Goal: Information Seeking & Learning: Understand process/instructions

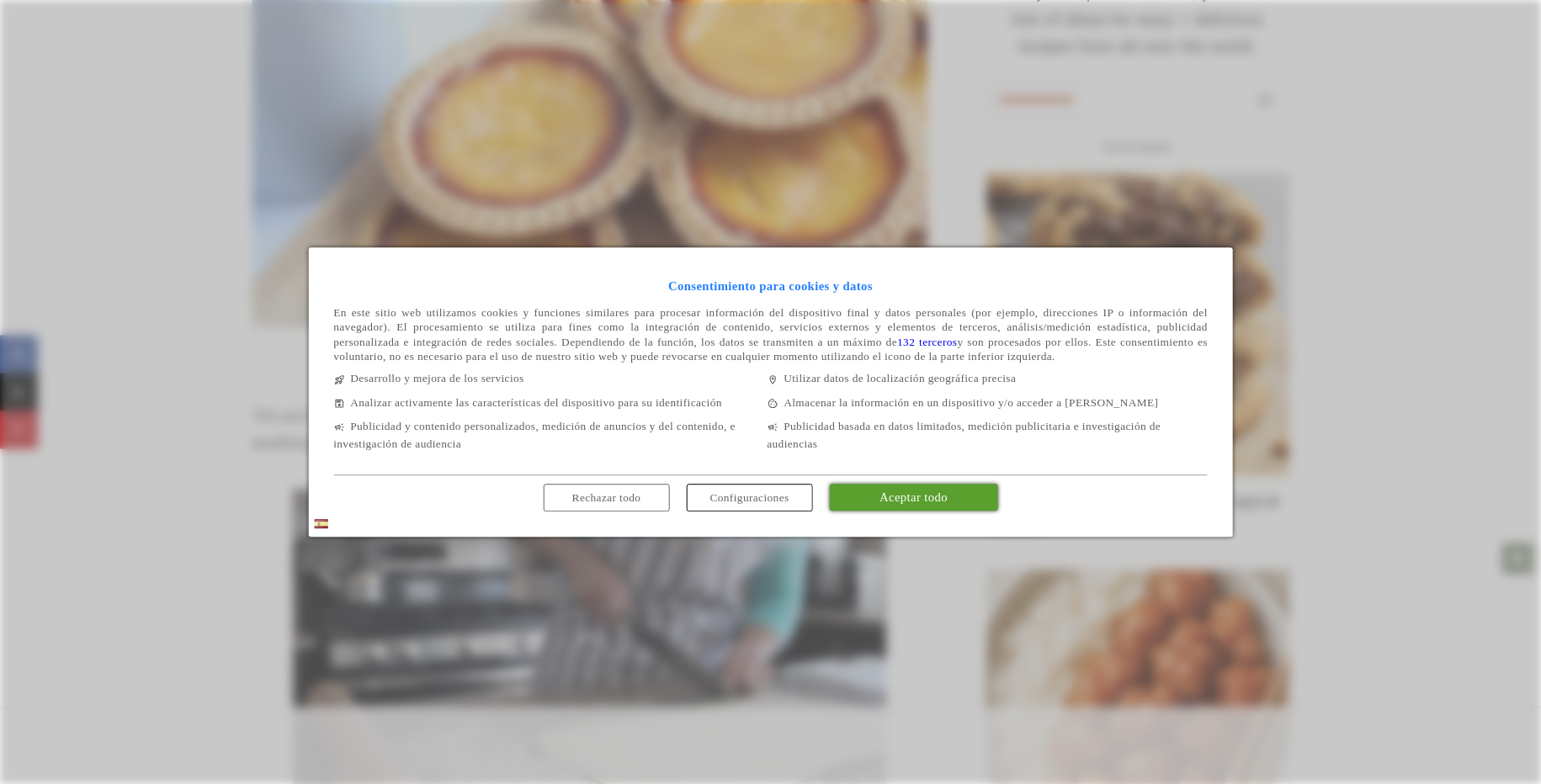
click at [895, 504] on span "Aceptar todo" at bounding box center [913, 497] width 68 height 13
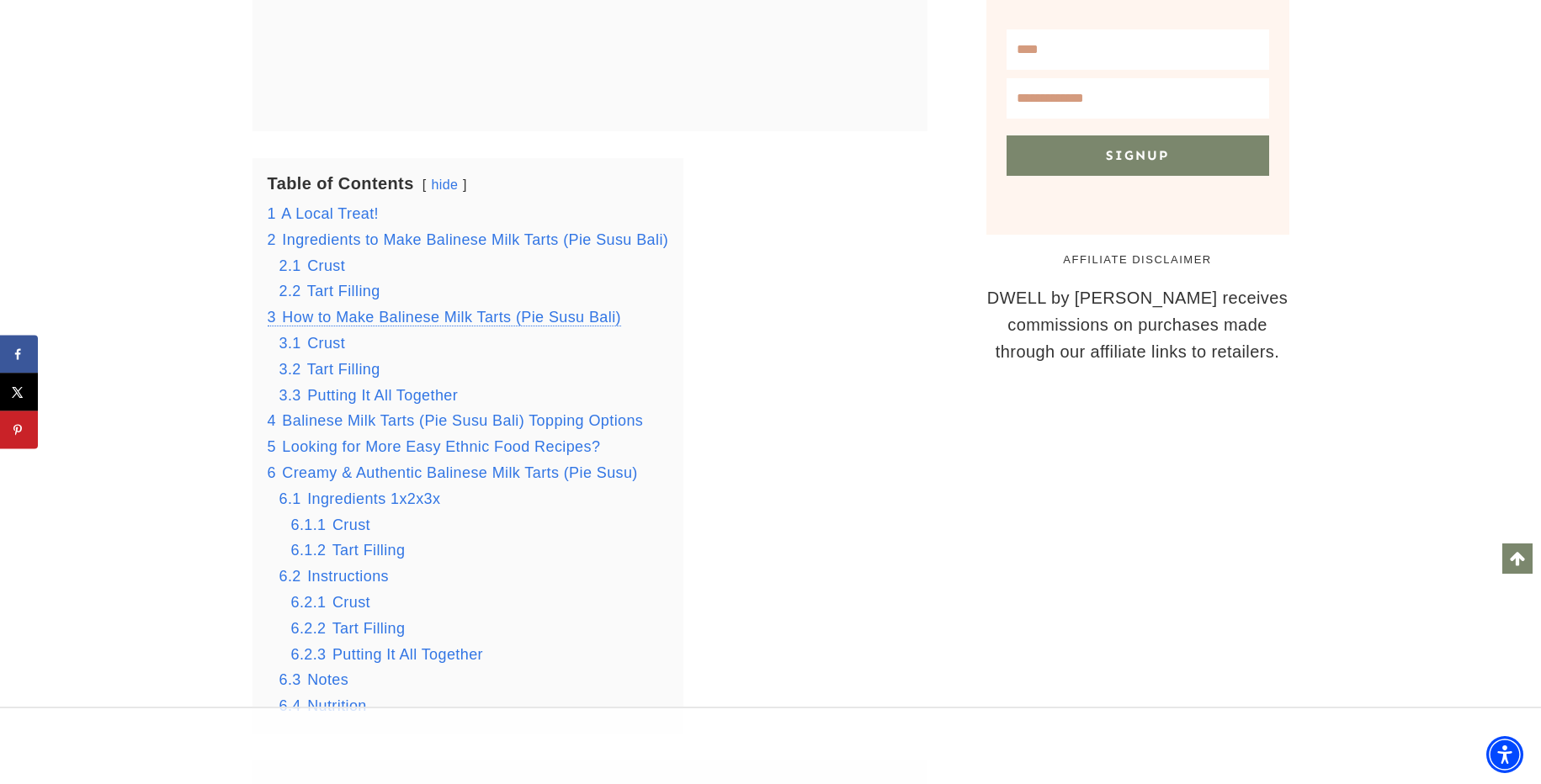
click at [491, 317] on span "How to Make Balinese Milk Tarts (Pie Susu Bali)" at bounding box center [451, 316] width 339 height 17
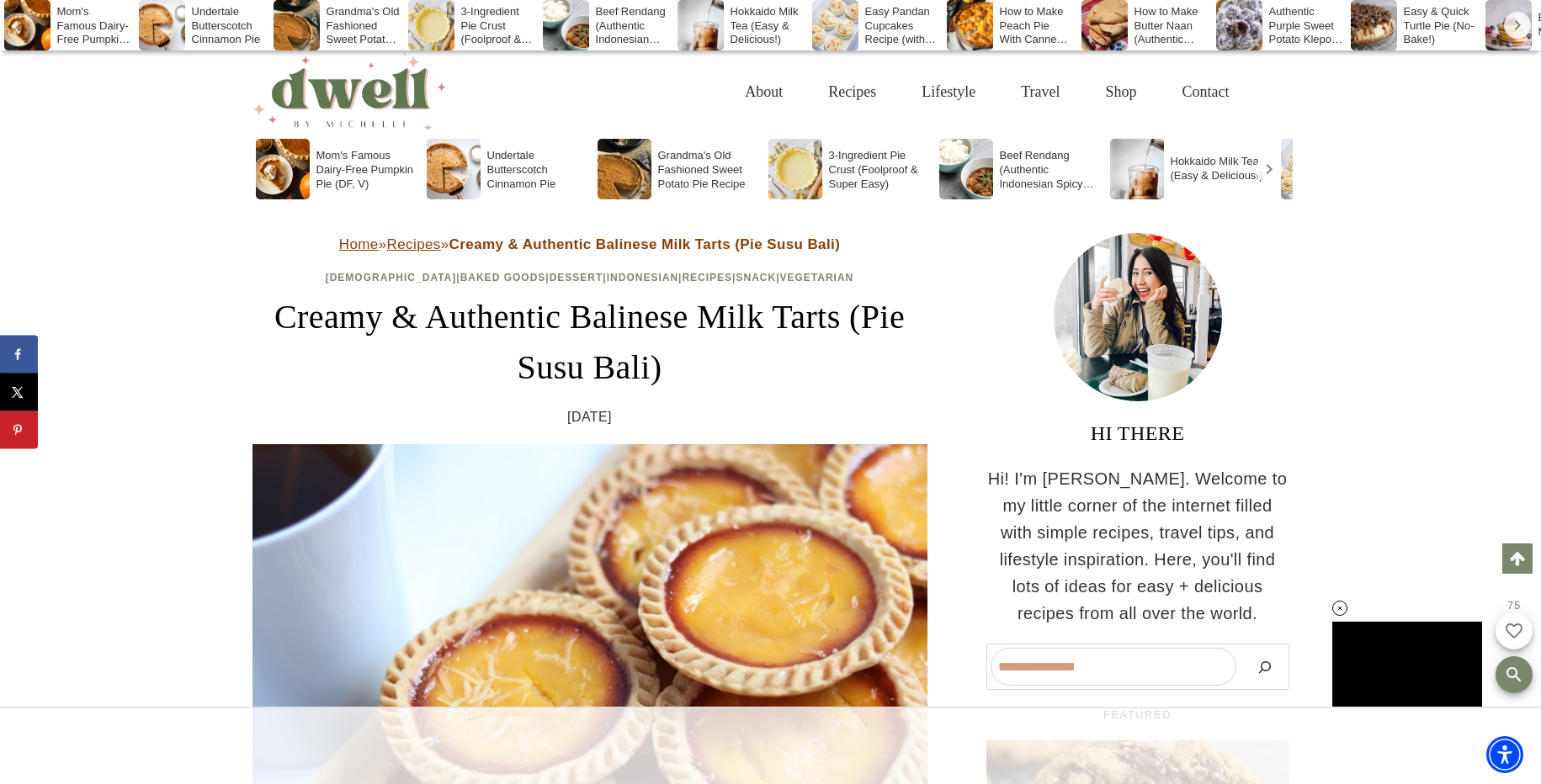
scroll to position [606, 0]
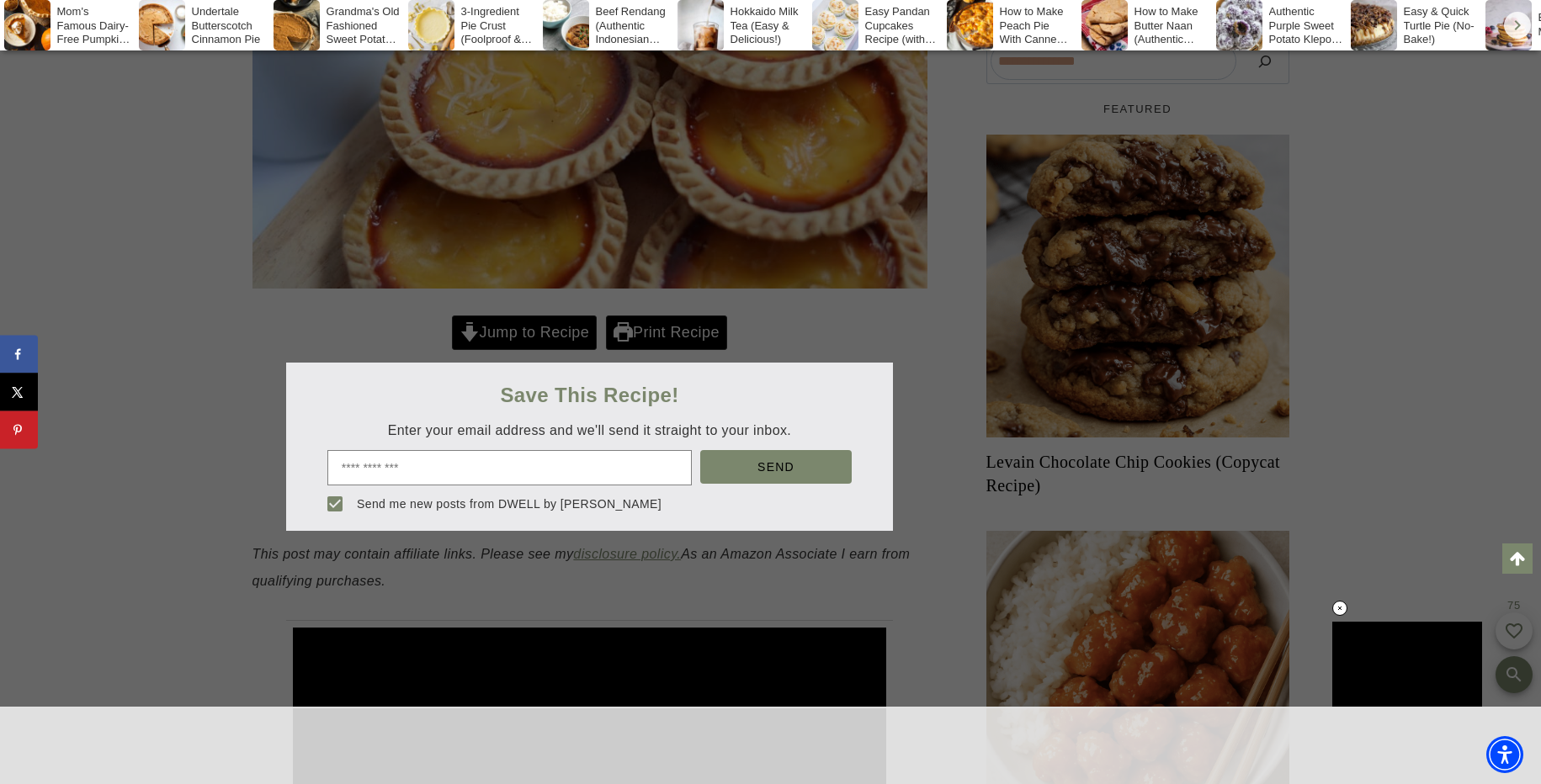
click at [892, 577] on div at bounding box center [770, 392] width 1541 height 784
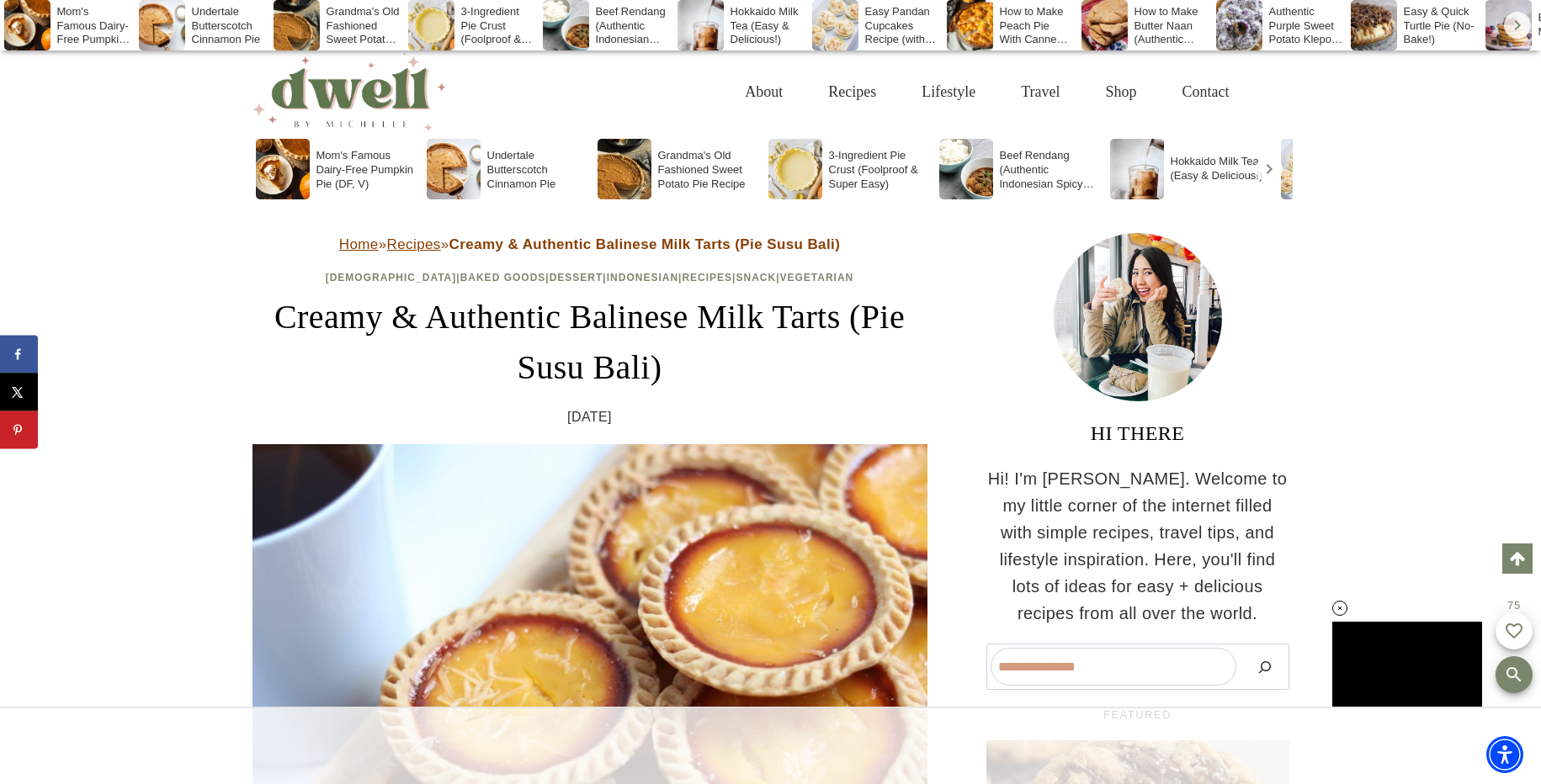
scroll to position [1701, 0]
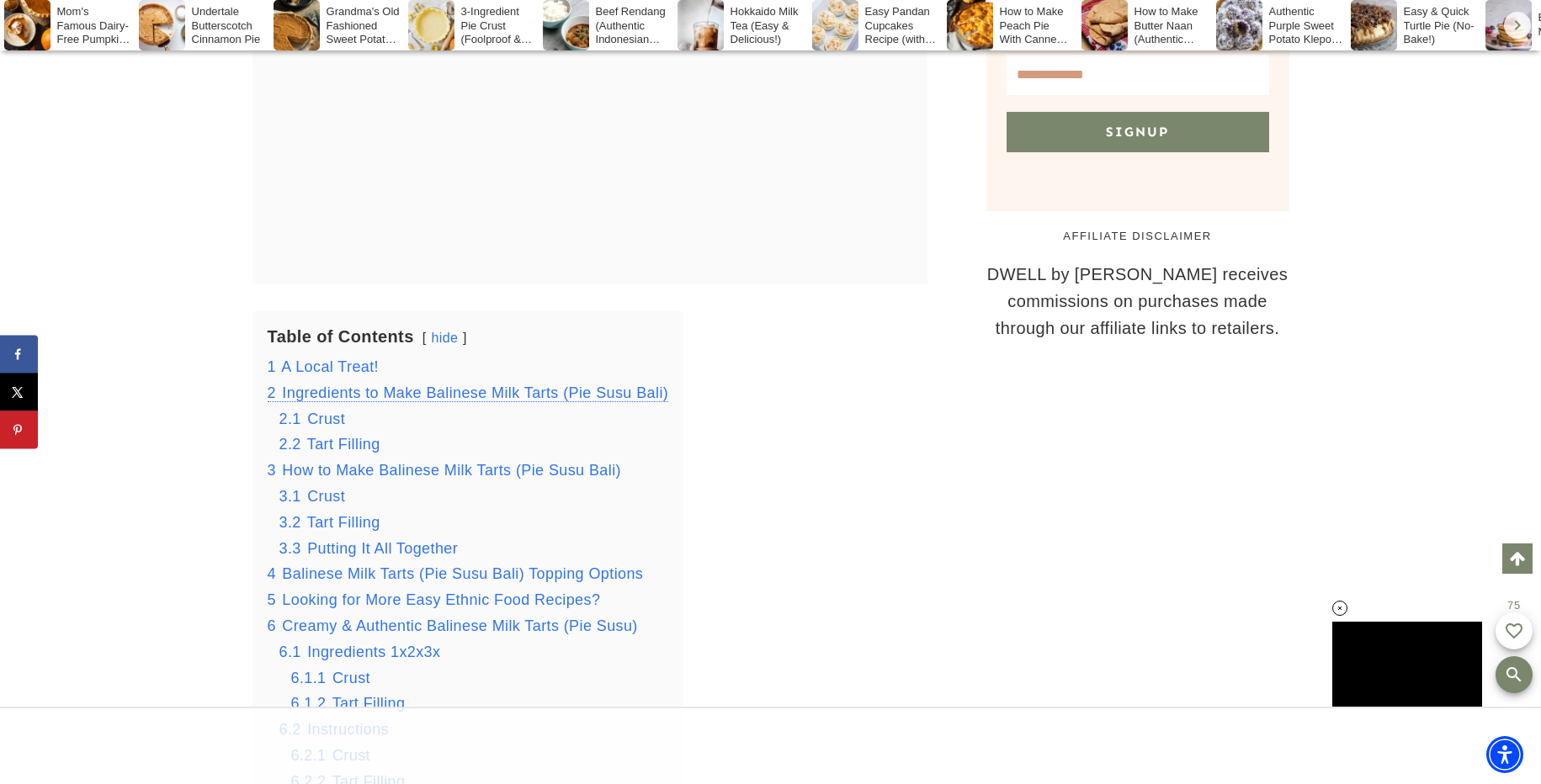
click at [457, 397] on span "Ingredients to Make Balinese Milk Tarts (Pie Susu Bali)" at bounding box center [475, 392] width 386 height 17
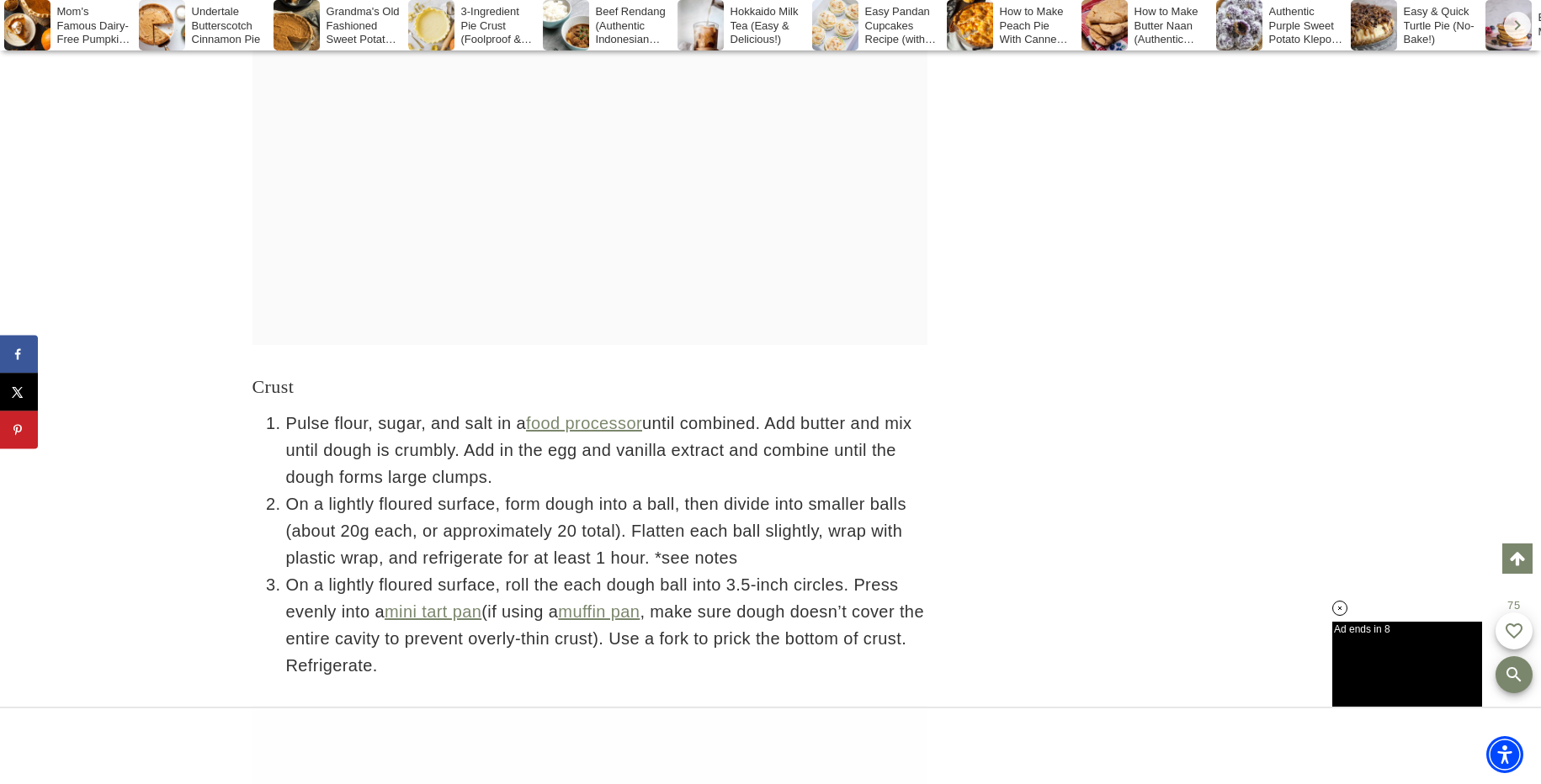
scroll to position [8842, 0]
